Goal: Find specific page/section: Find specific page/section

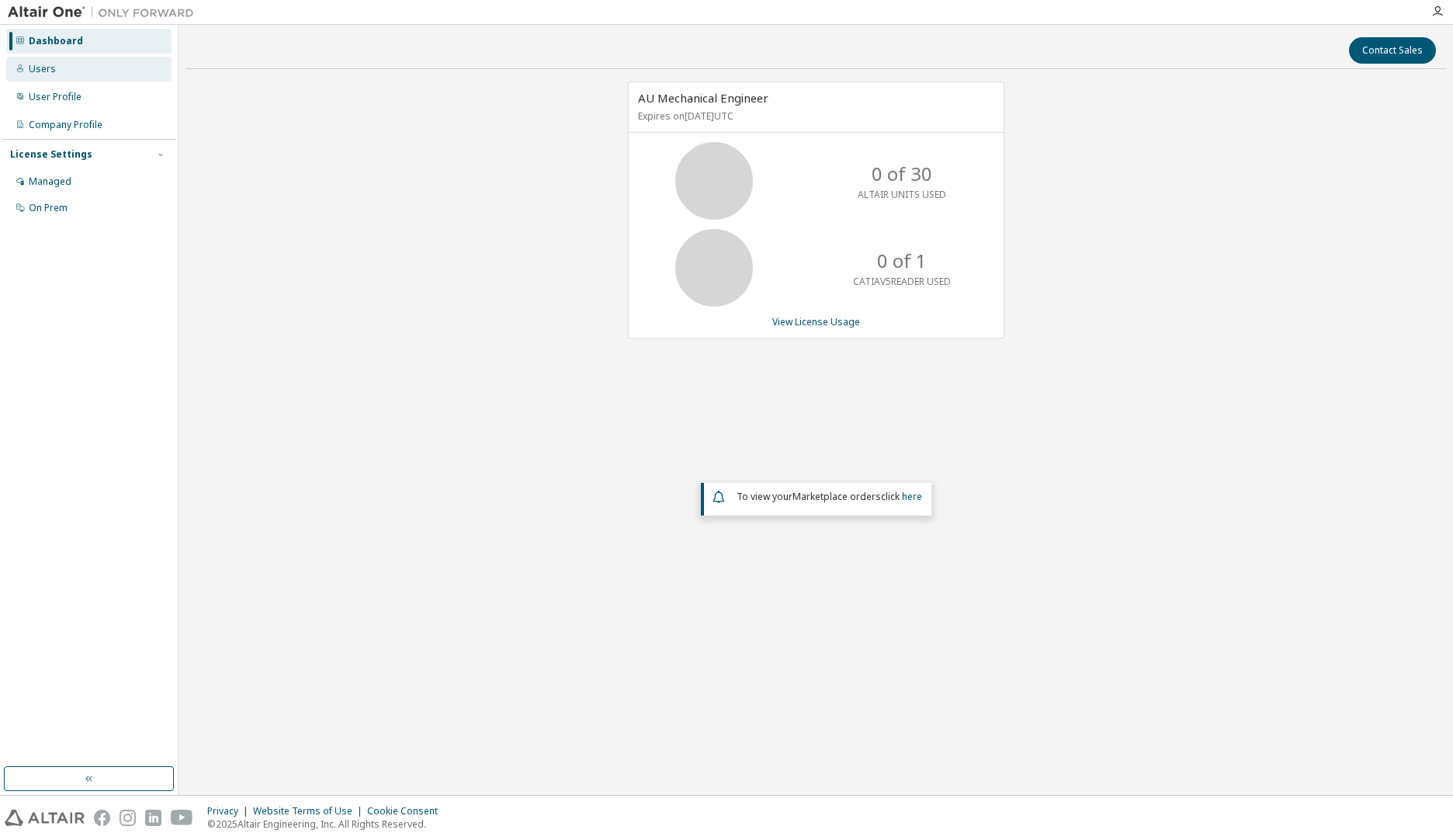
click at [68, 80] on div "Users" at bounding box center [89, 69] width 166 height 25
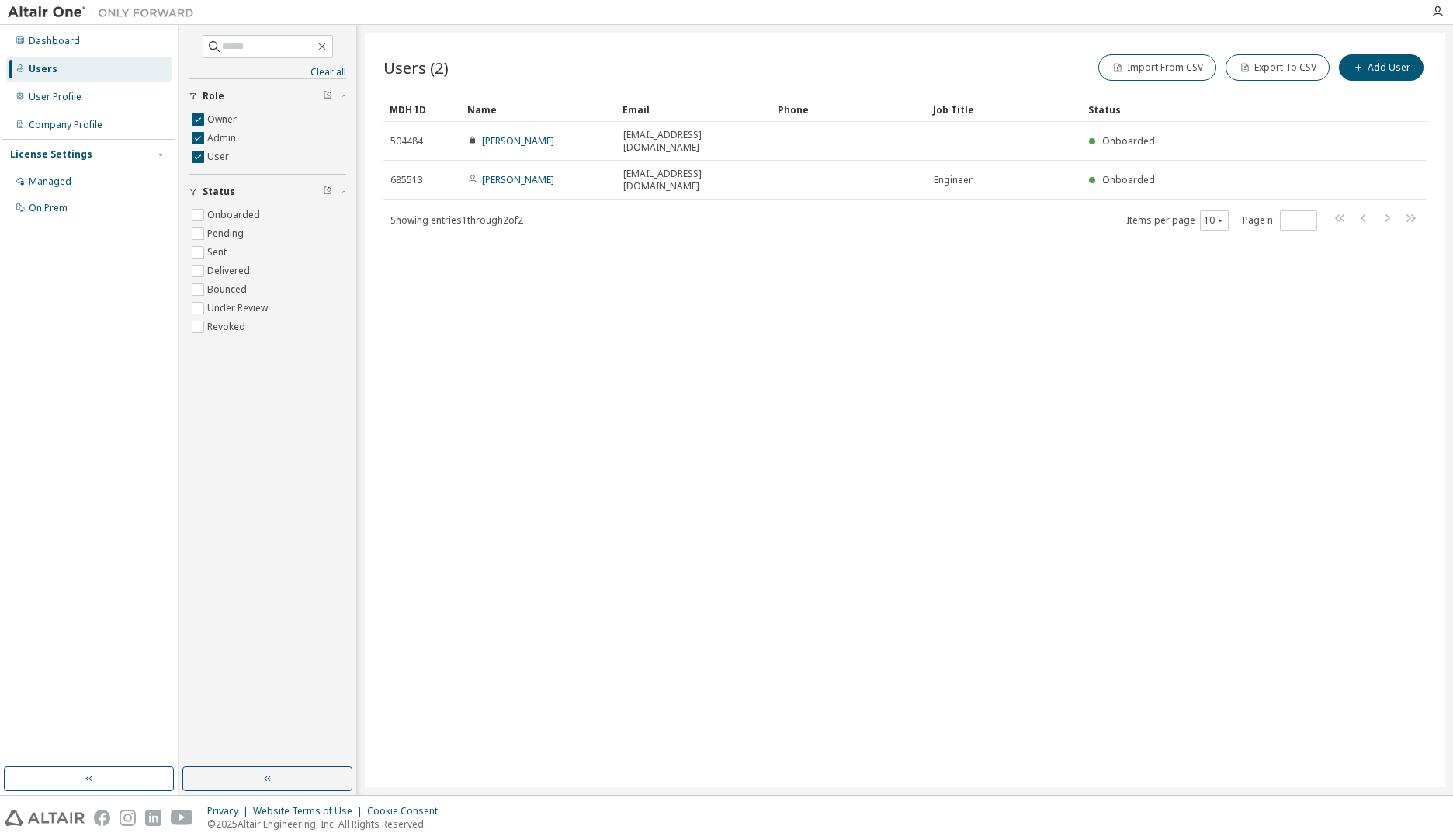
click at [718, 312] on div "Users (2) Import From CSV Export To CSV Add User Clear Load Save Save As Field …" at bounding box center [905, 409] width 1081 height 754
